Goal: Information Seeking & Learning: Learn about a topic

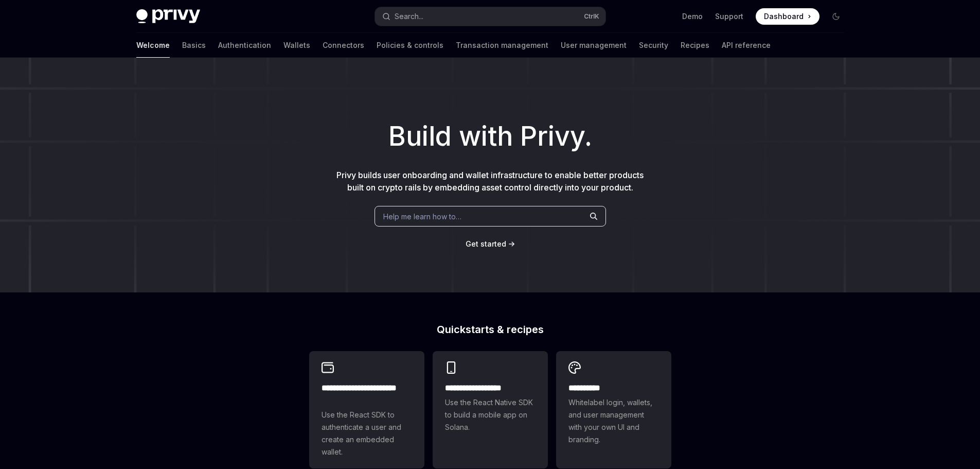
click at [407, 222] on div "Help me learn how to…" at bounding box center [491, 216] width 232 height 21
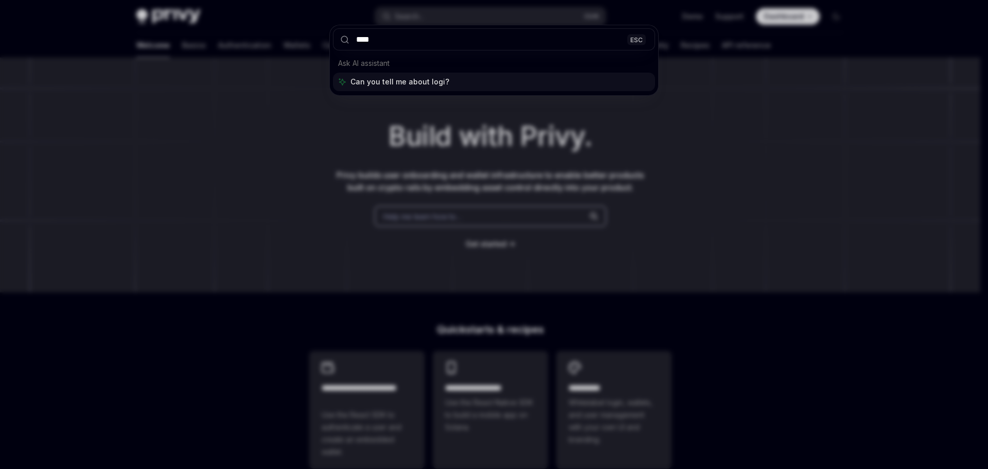
type input "*****"
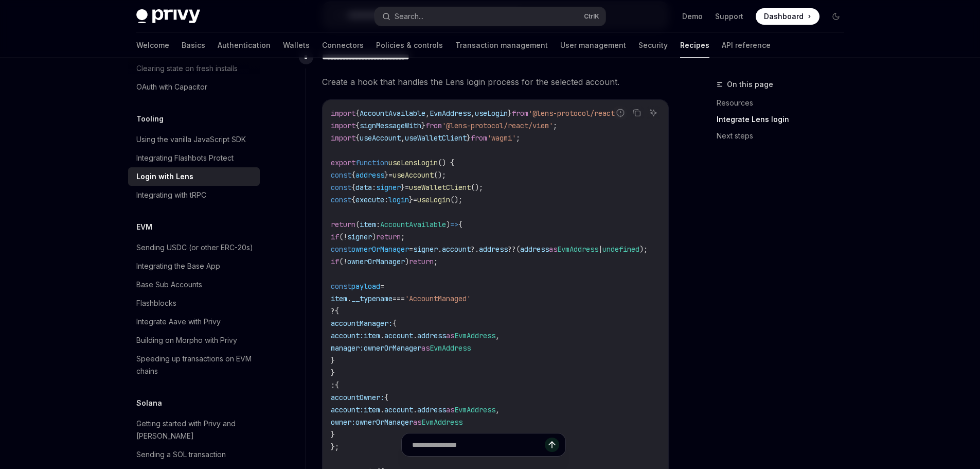
scroll to position [1550, 0]
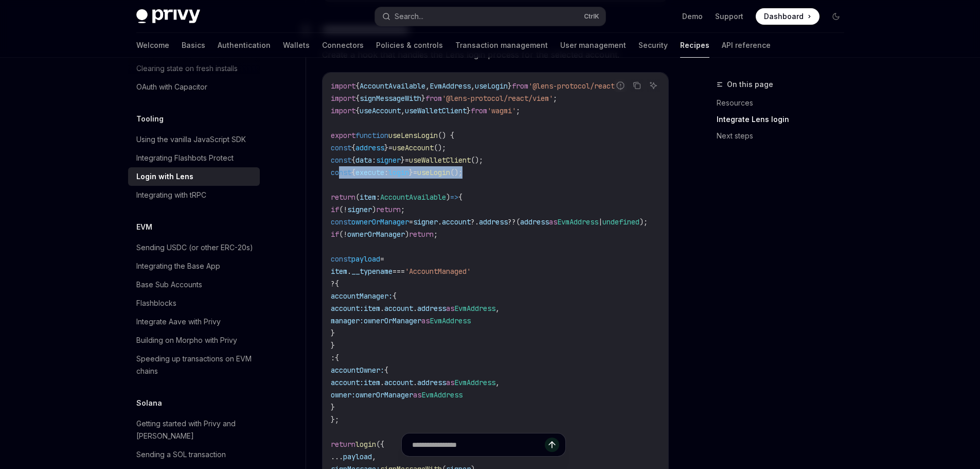
drag, startPoint x: 503, startPoint y: 181, endPoint x: 338, endPoint y: 182, distance: 165.1
click at [338, 182] on code "import { AccountAvailable , EvmAddress , useLogin } from '@lens-protocol/react'…" at bounding box center [502, 296] width 342 height 432
copy span "const { execute : login } = useLogin ();"
click at [506, 192] on code "import { AccountAvailable , EvmAddress , useLogin } from '@lens-protocol/react'…" at bounding box center [502, 296] width 342 height 432
drag, startPoint x: 496, startPoint y: 180, endPoint x: 339, endPoint y: 182, distance: 157.4
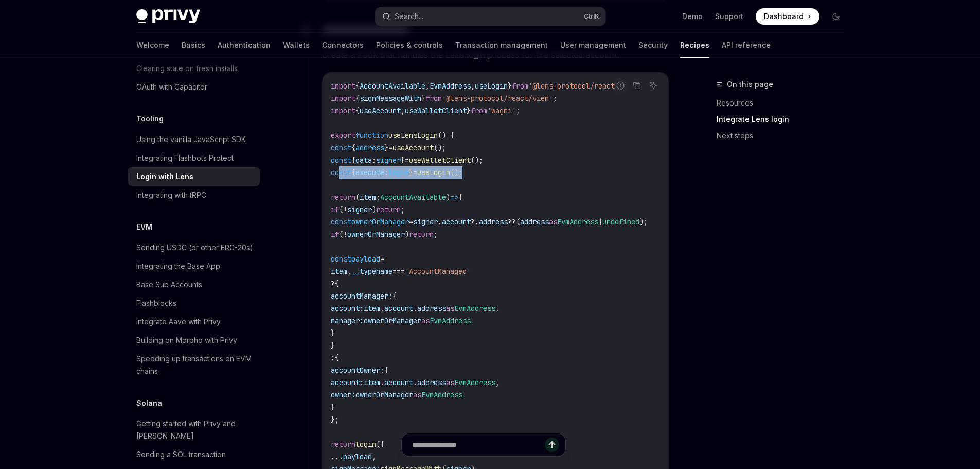
click at [339, 182] on code "import { AccountAvailable , EvmAddress , useLogin } from '@lens-protocol/react'…" at bounding box center [502, 296] width 342 height 432
copy span "const { execute : login } = useLogin ();"
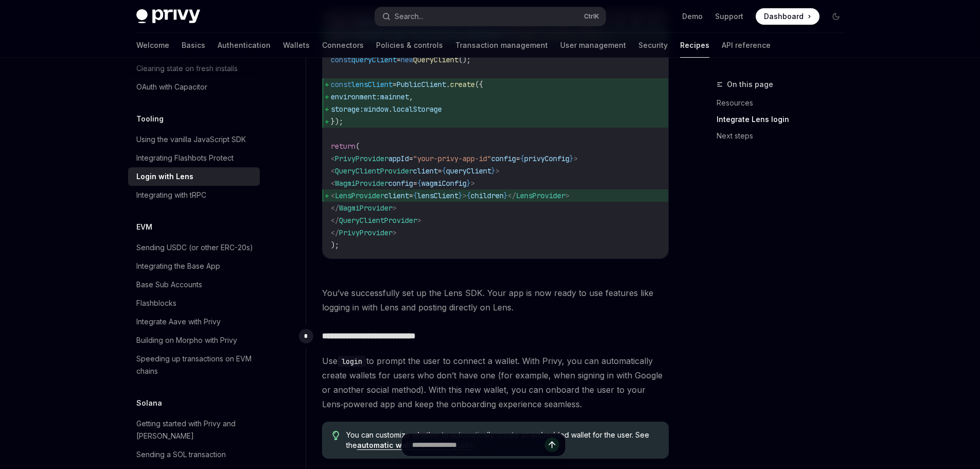
scroll to position [778, 0]
click at [387, 165] on span "PrivyProvider" at bounding box center [362, 159] width 54 height 9
copy span "PrivyProvider"
click at [418, 15] on div "Search..." at bounding box center [409, 16] width 29 height 12
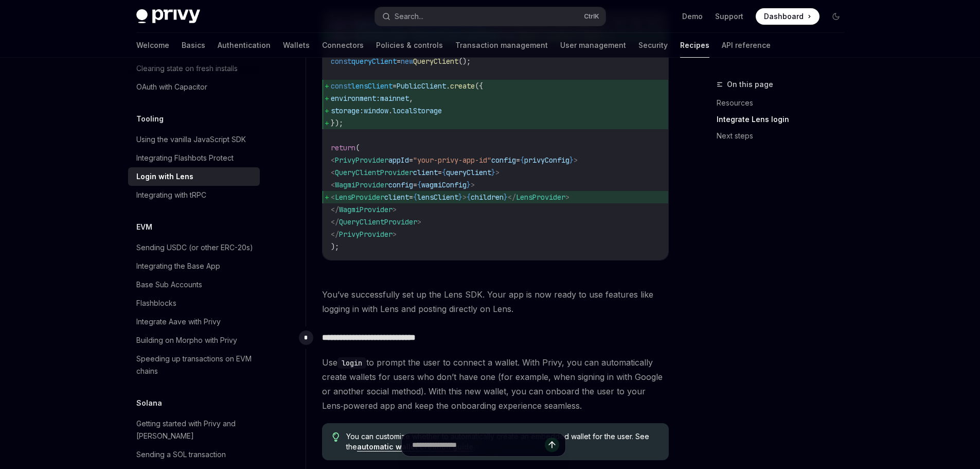
type textarea "*"
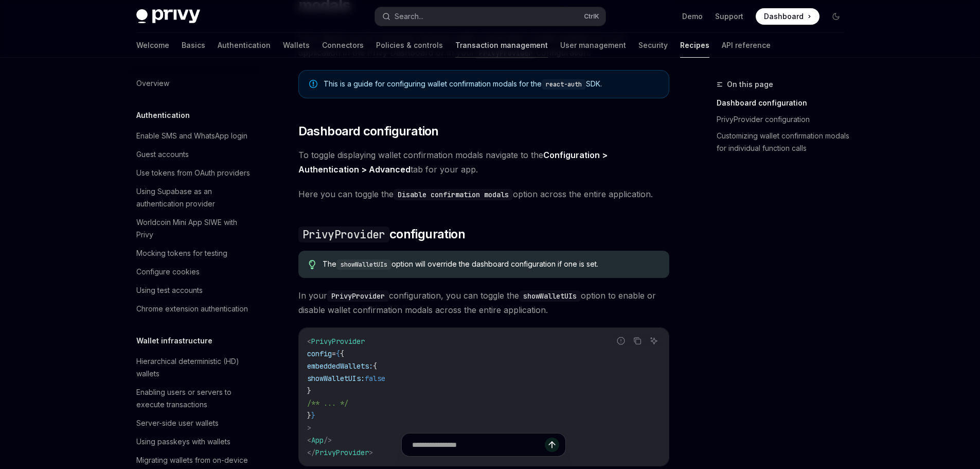
scroll to position [102, 0]
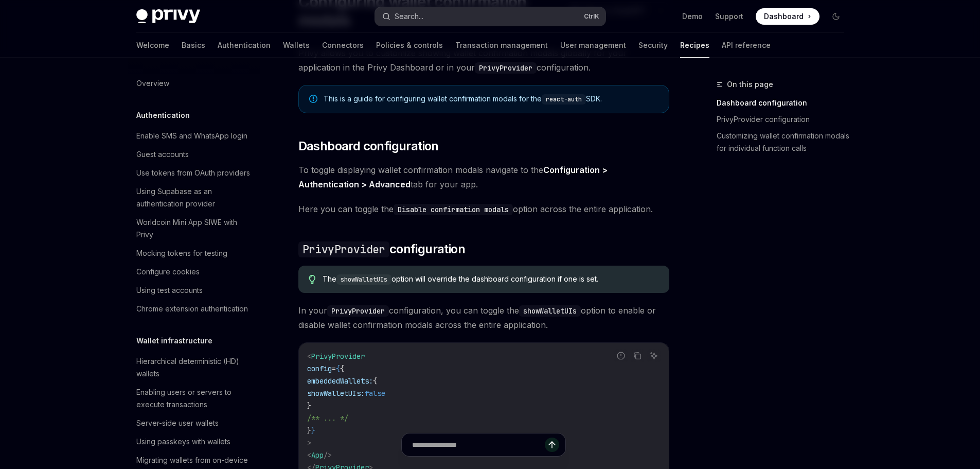
click at [429, 16] on button "Search... Ctrl K" at bounding box center [490, 16] width 230 height 19
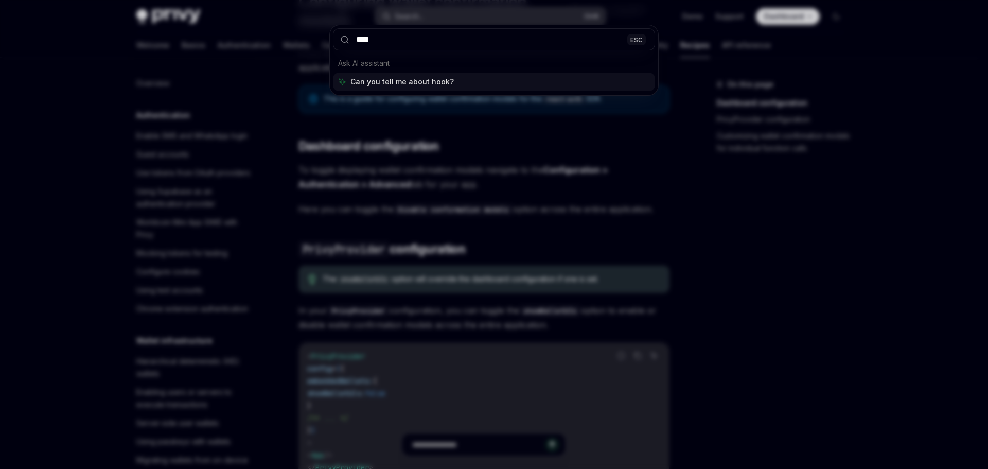
type input "*****"
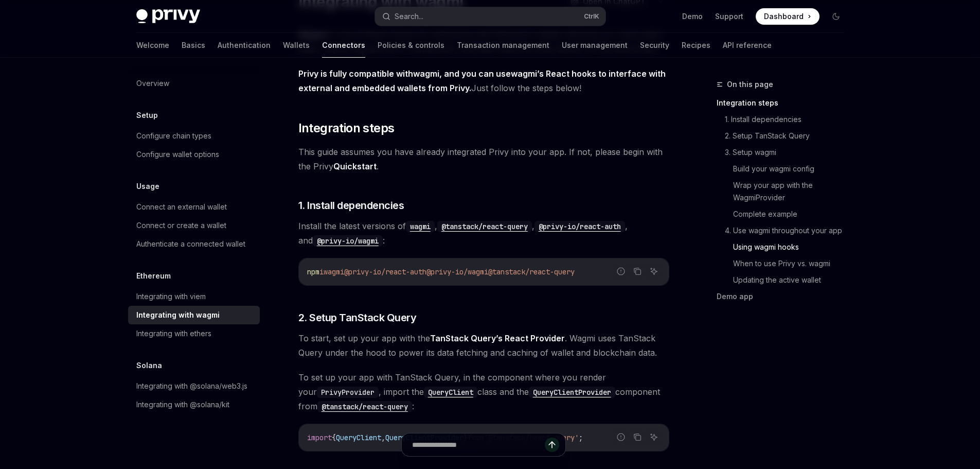
scroll to position [2312, 0]
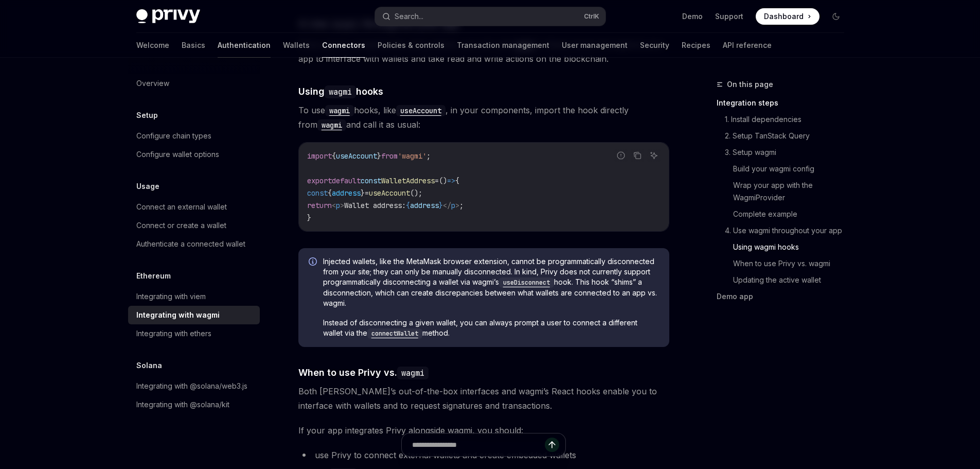
click at [218, 47] on link "Authentication" at bounding box center [244, 45] width 53 height 25
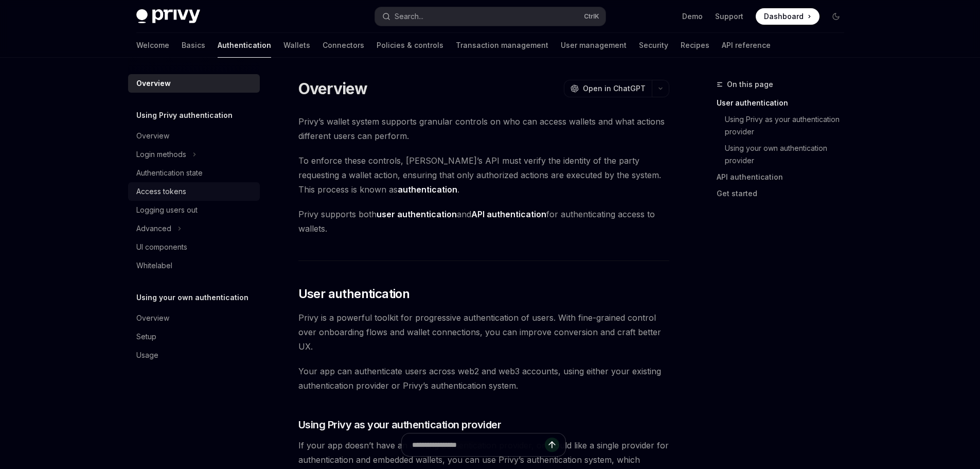
click at [179, 183] on link "Access tokens" at bounding box center [194, 191] width 132 height 19
type textarea "*"
